Goal: Check status: Check status

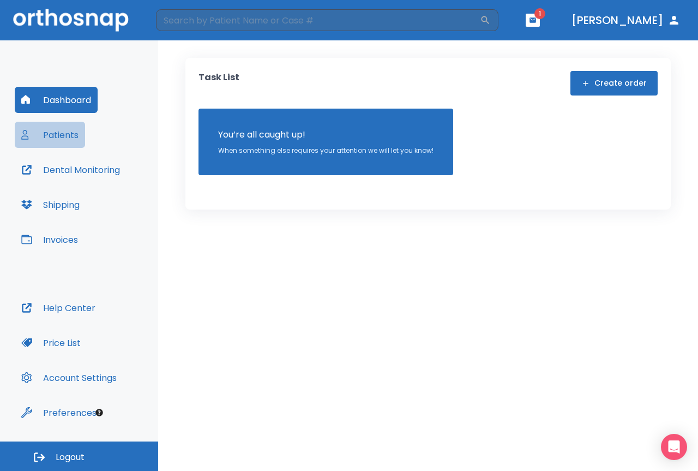
click at [52, 141] on button "Patients" at bounding box center [50, 135] width 70 height 26
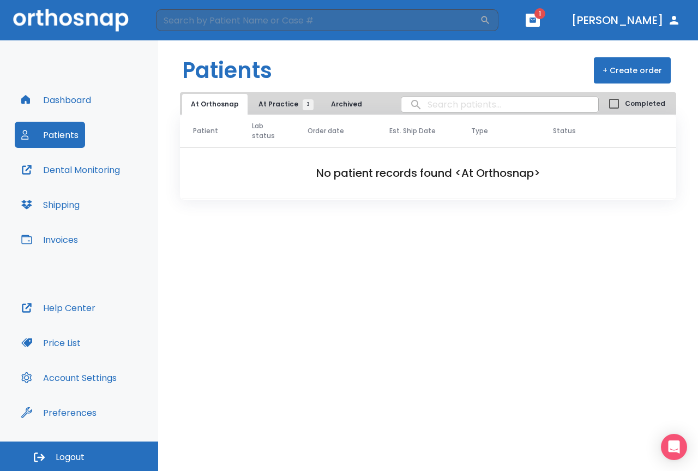
click at [267, 102] on span "At Practice 3" at bounding box center [284, 104] width 50 height 10
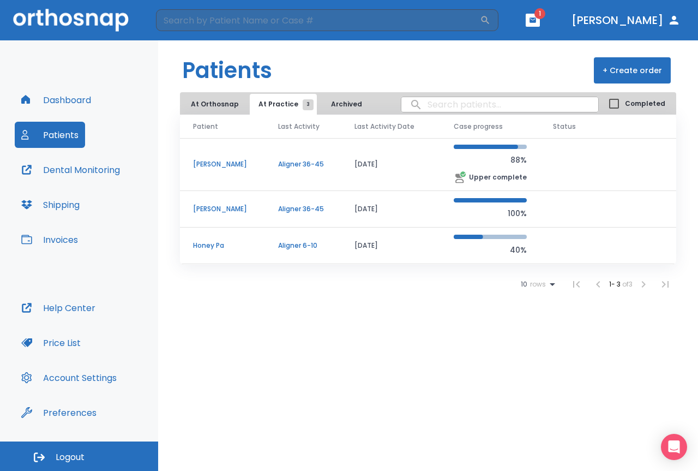
click at [241, 210] on p "[PERSON_NAME]" at bounding box center [222, 209] width 59 height 10
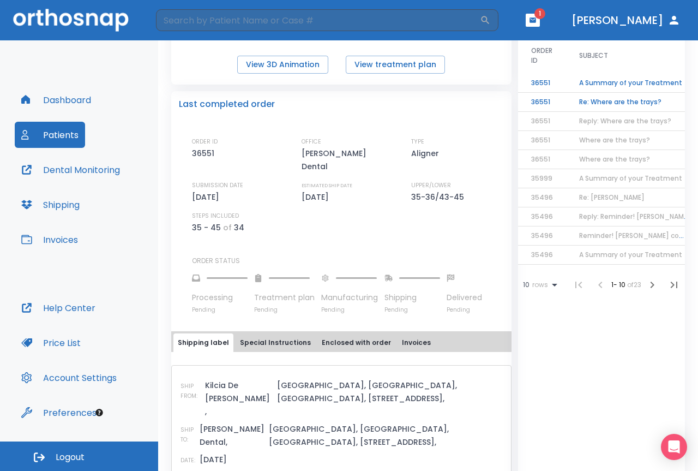
scroll to position [273, 0]
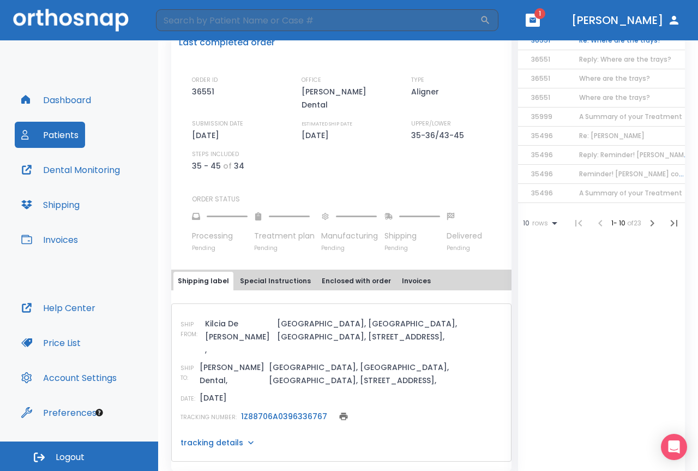
click at [268, 411] on link "1Z88706A0396336767" at bounding box center [284, 416] width 86 height 11
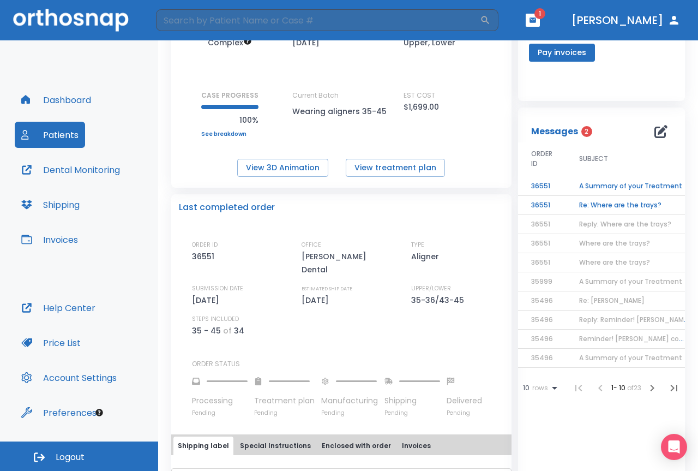
scroll to position [55, 0]
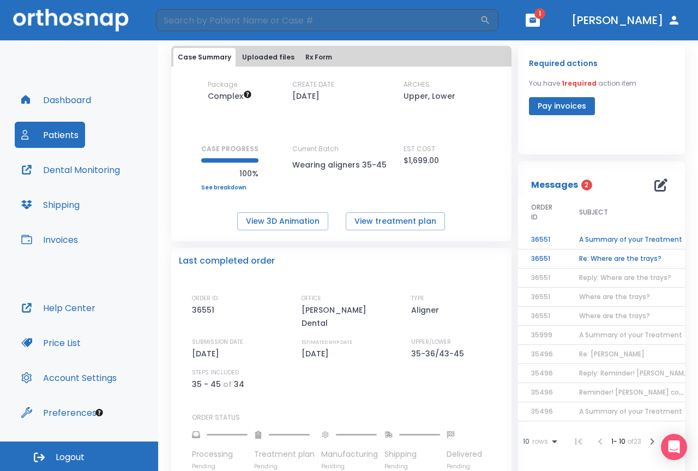
click at [43, 123] on button "Patients" at bounding box center [50, 135] width 70 height 26
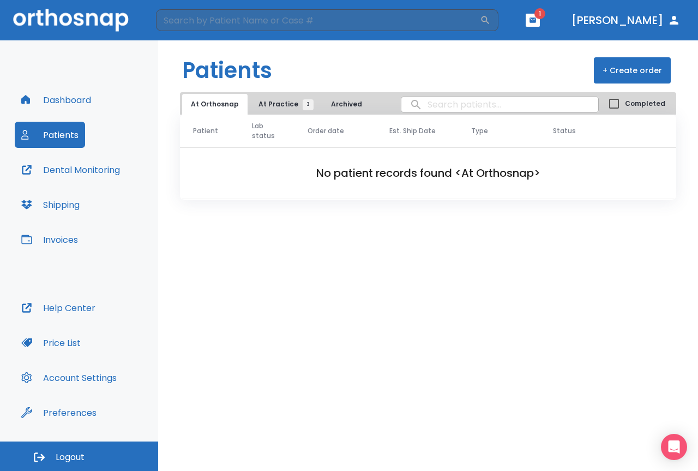
click at [277, 111] on button "At Practice 3" at bounding box center [283, 104] width 67 height 21
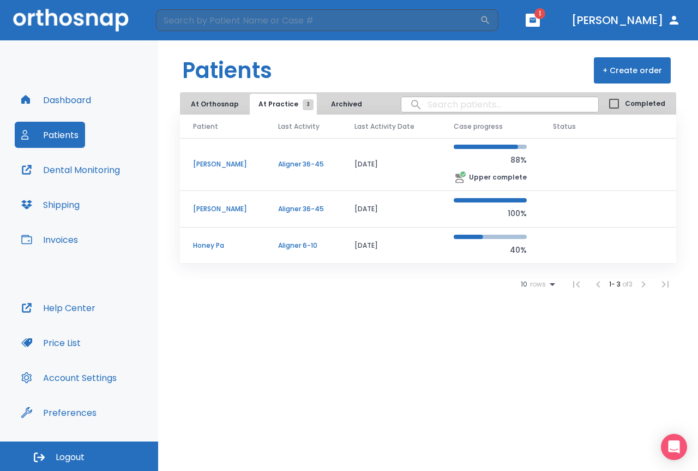
click at [259, 160] on td "[PERSON_NAME]" at bounding box center [222, 164] width 85 height 53
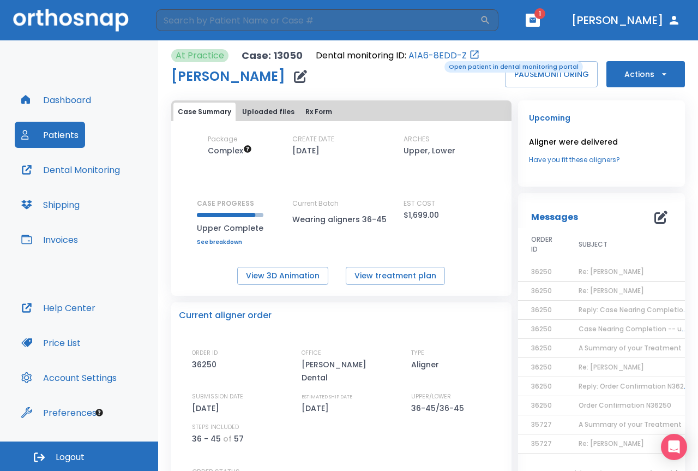
click at [437, 57] on link "A1A6-8EDD-Z" at bounding box center [438, 55] width 58 height 13
